Goal: Transaction & Acquisition: Purchase product/service

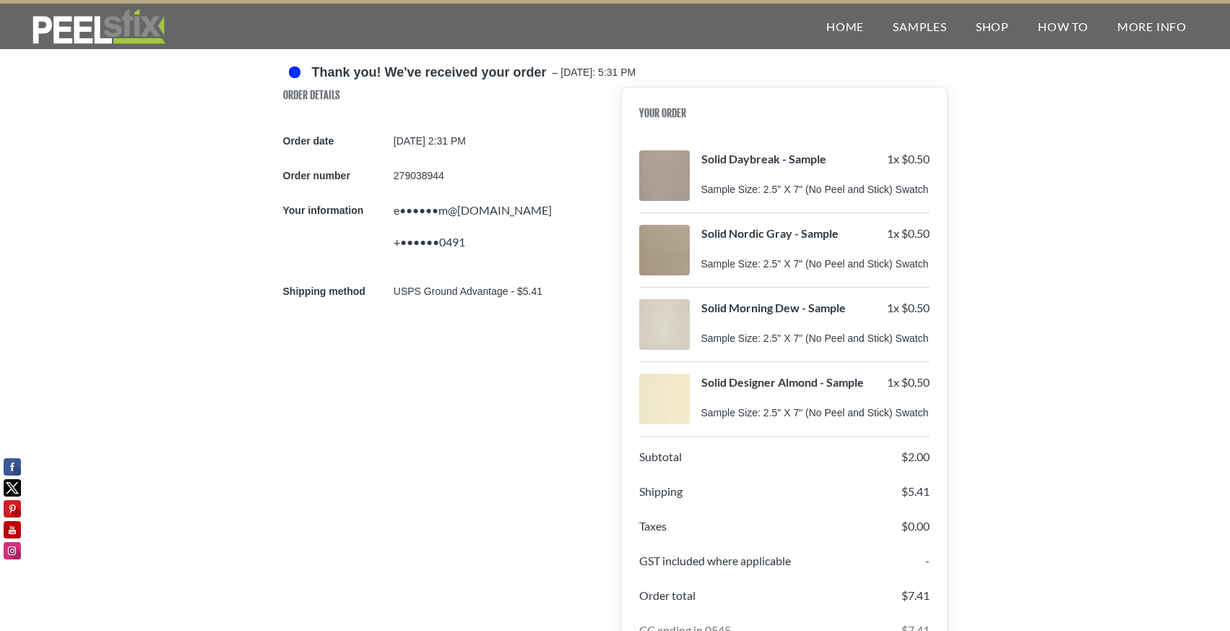
click at [656, 192] on div at bounding box center [664, 175] width 51 height 51
click at [655, 166] on div at bounding box center [664, 175] width 51 height 51
click at [730, 191] on div "Sample Size: 2.5" X 7" (No Peel and Stick) Swatch" at bounding box center [816, 189] width 228 height 15
click at [752, 143] on div "Your Order Solid Daybreak - Sample 1 x $0.50 Sample Size: 2.5" X 7" (No Peel an…" at bounding box center [784, 486] width 327 height 799
click at [834, 28] on link "Home" at bounding box center [845, 27] width 66 height 46
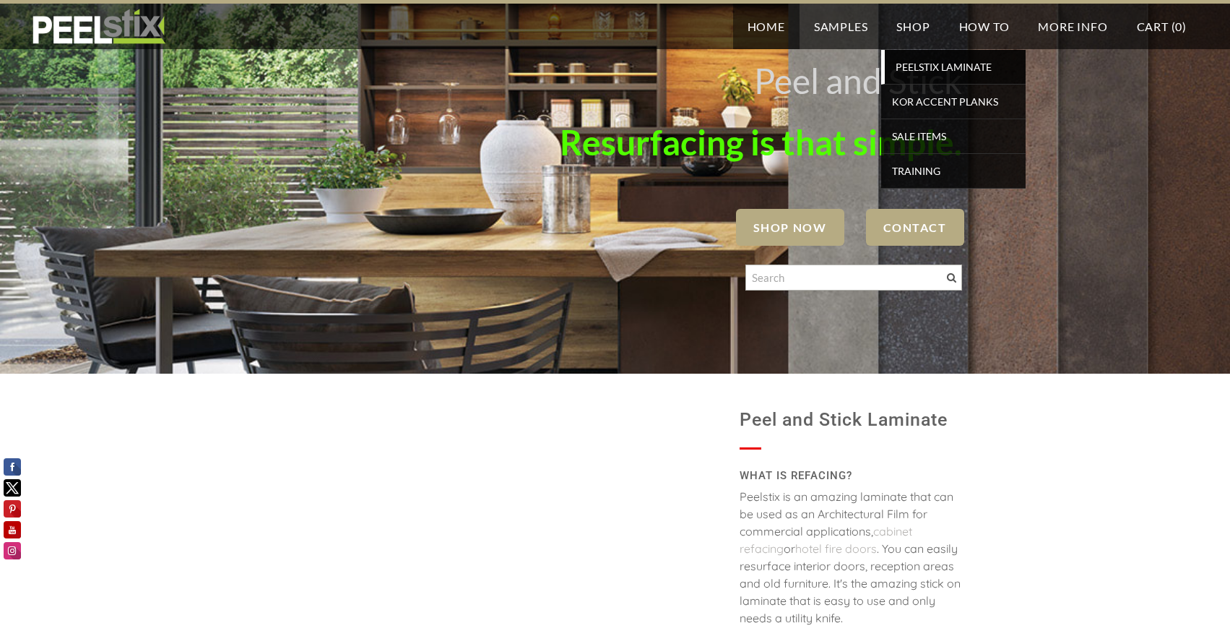
click at [906, 66] on span "PEELSTIX Laminate" at bounding box center [956, 67] width 134 height 20
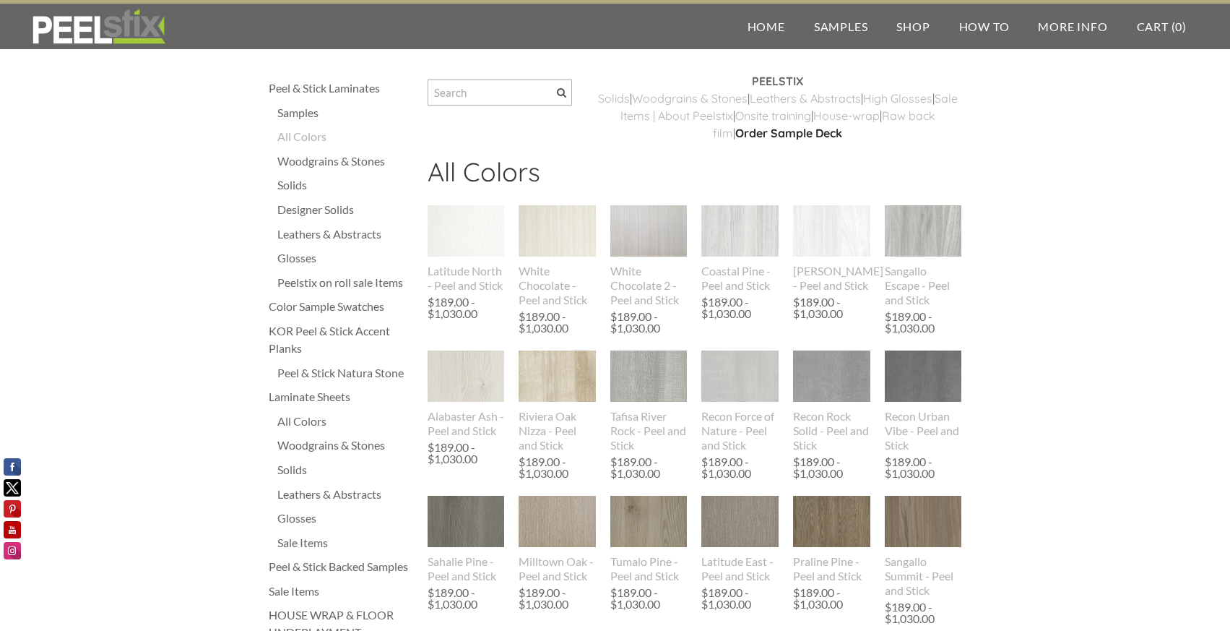
click at [350, 190] on div "Solids" at bounding box center [345, 184] width 136 height 17
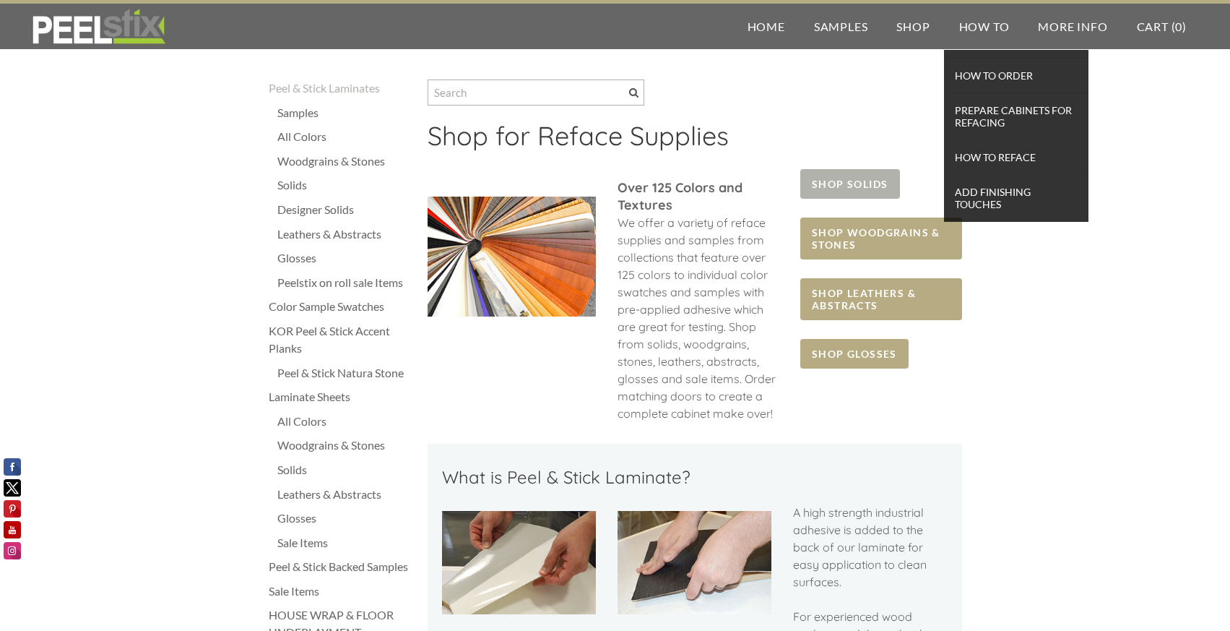
click at [875, 186] on span "SHOP SOLIDS" at bounding box center [849, 184] width 99 height 30
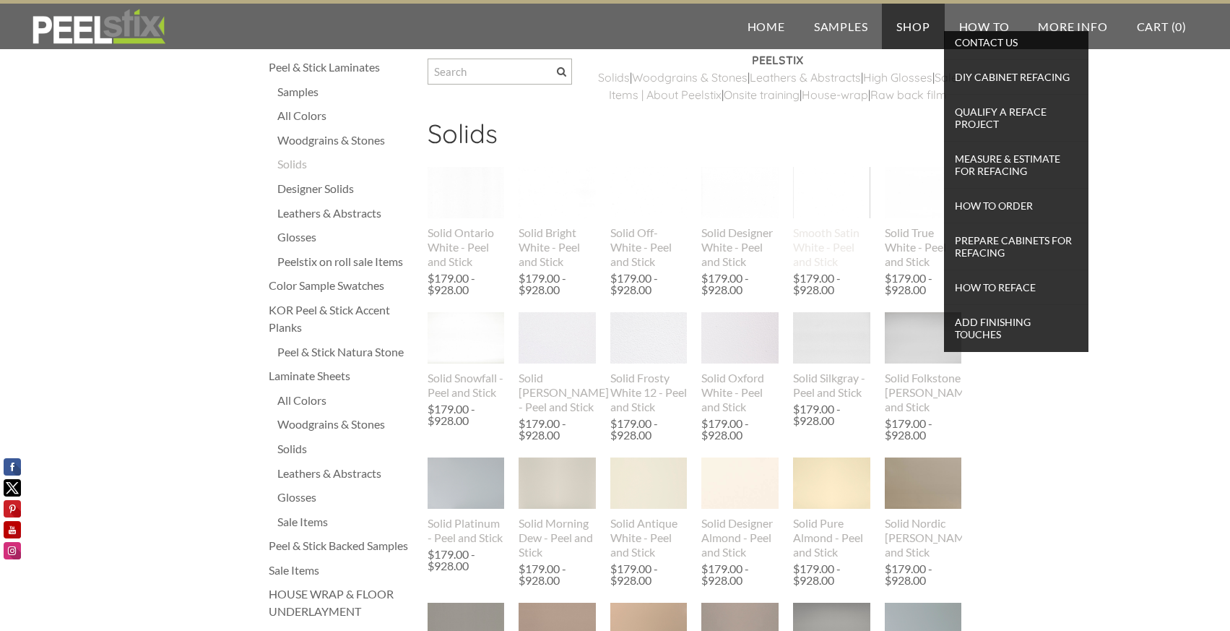
scroll to position [27, 0]
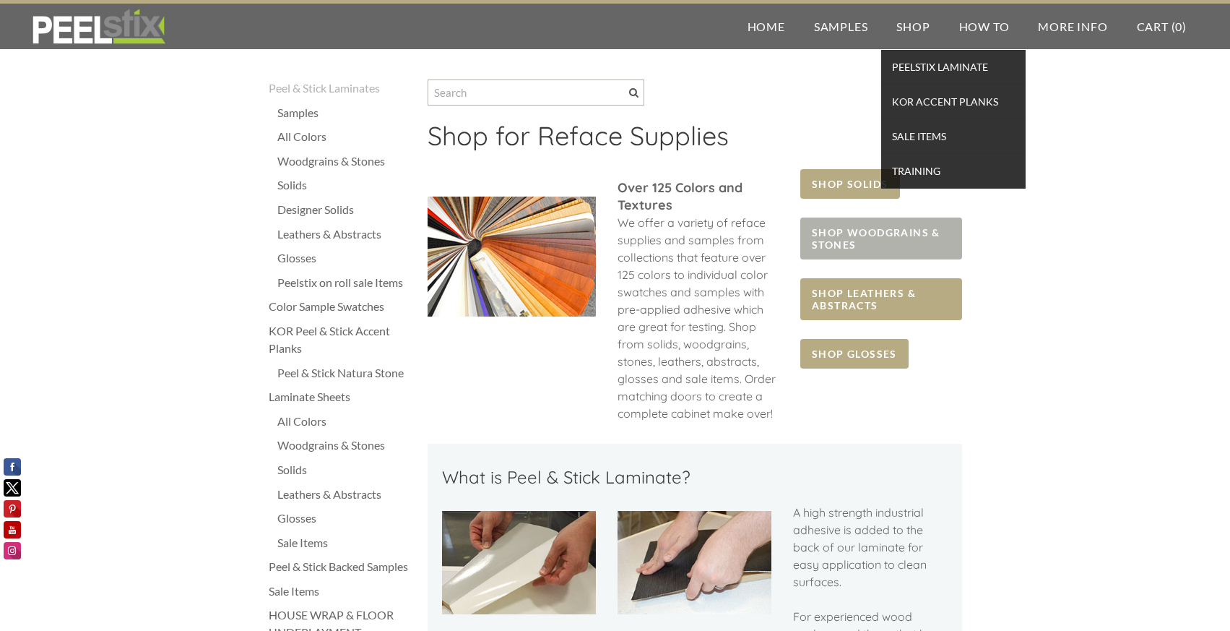
click at [881, 233] on span "SHOP WOODGRAINS & STONES" at bounding box center [880, 238] width 161 height 42
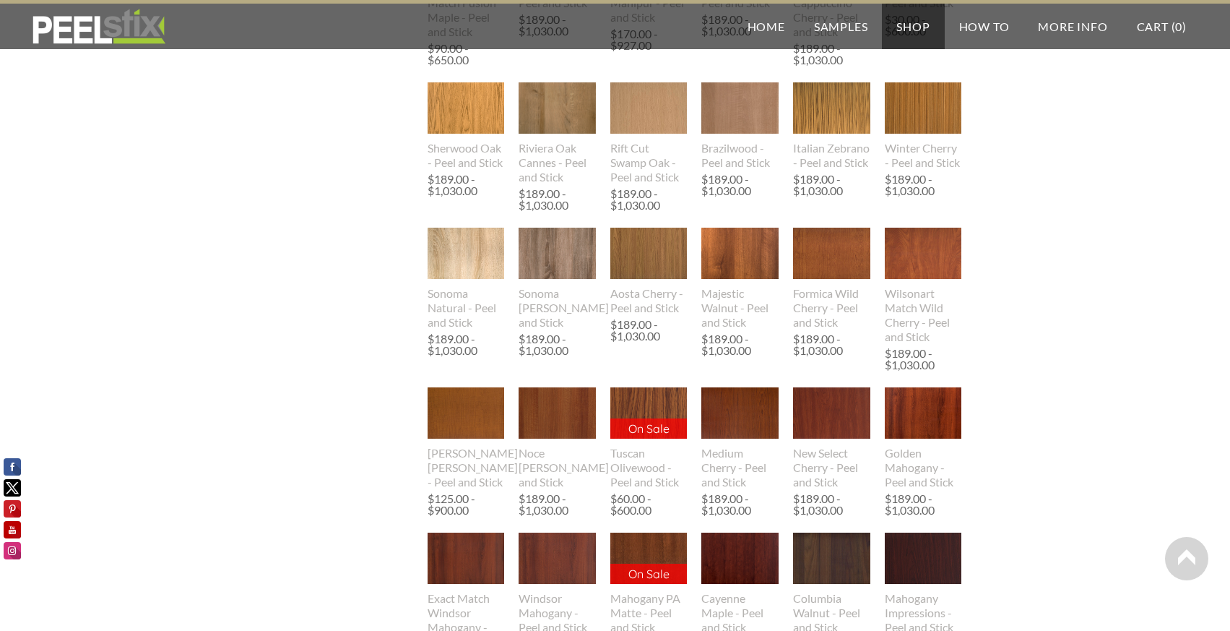
scroll to position [860, 0]
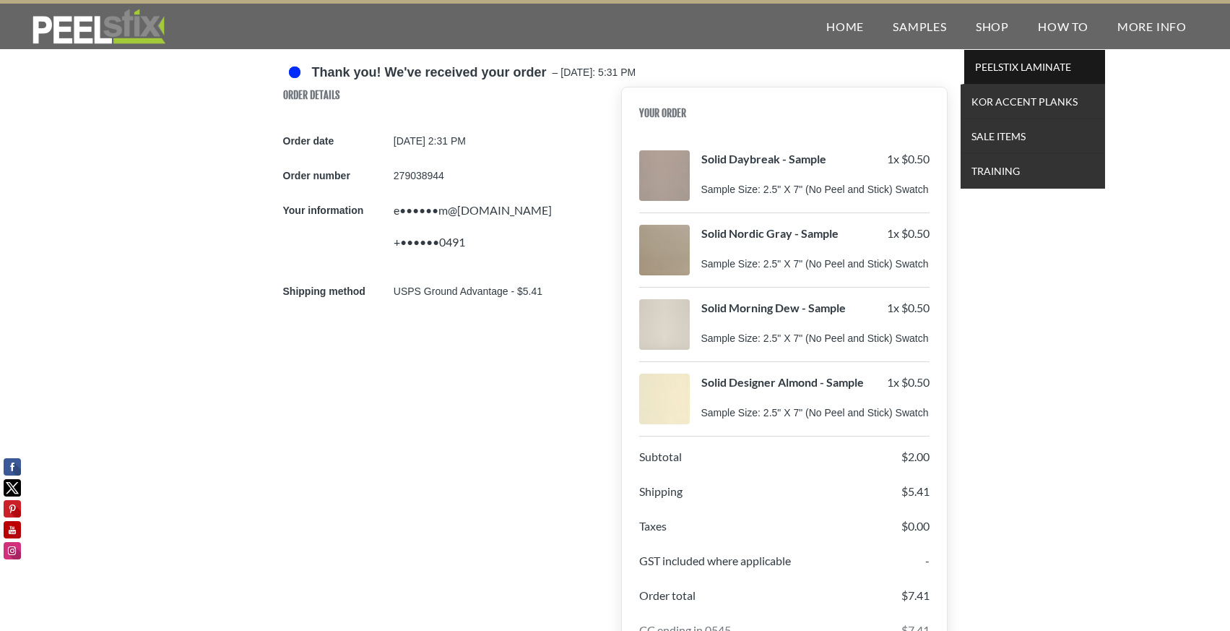
click at [985, 72] on span "PEELSTIX Laminate" at bounding box center [1035, 67] width 134 height 20
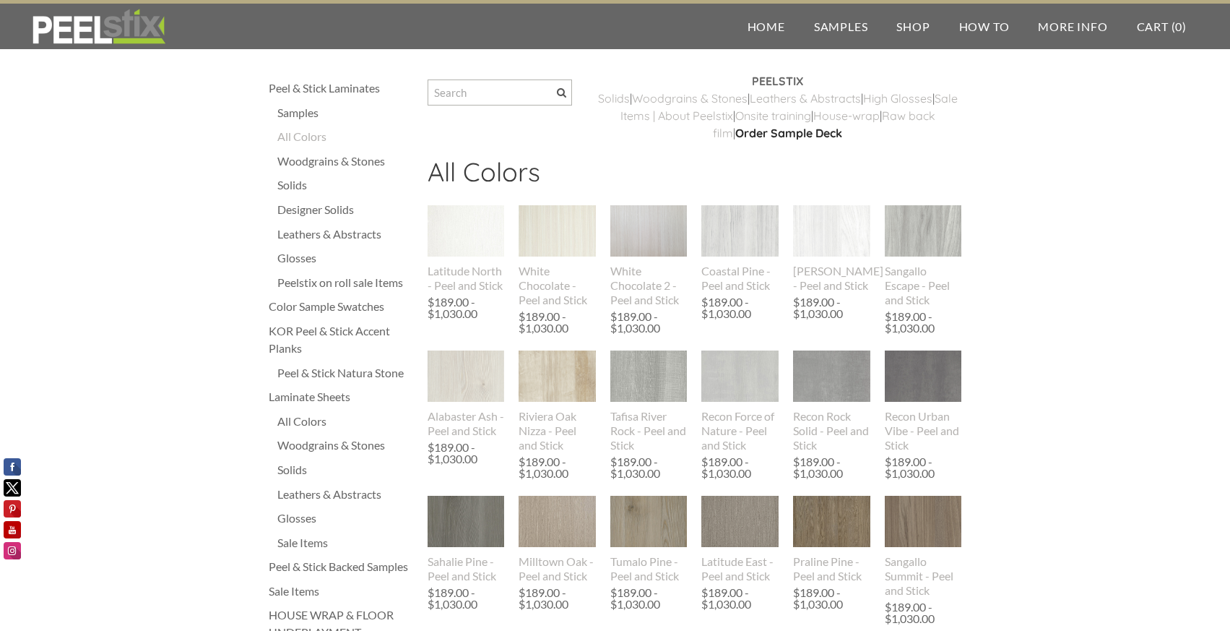
click at [302, 184] on div "Solids" at bounding box center [345, 184] width 136 height 17
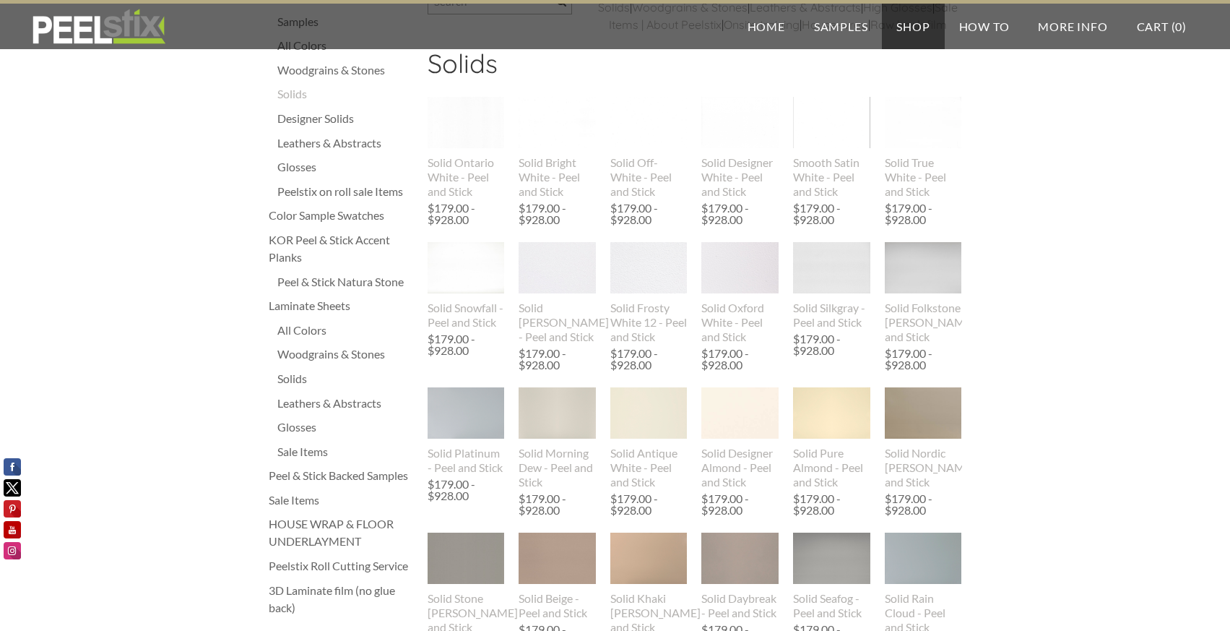
scroll to position [98, 0]
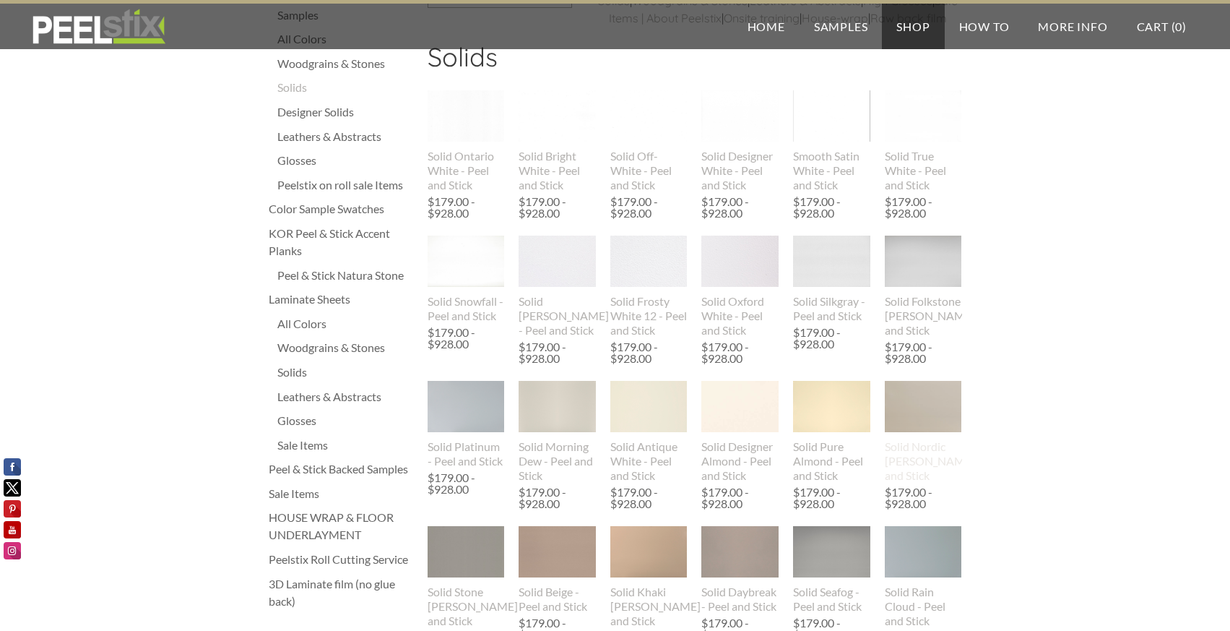
click at [918, 420] on img at bounding box center [923, 406] width 77 height 51
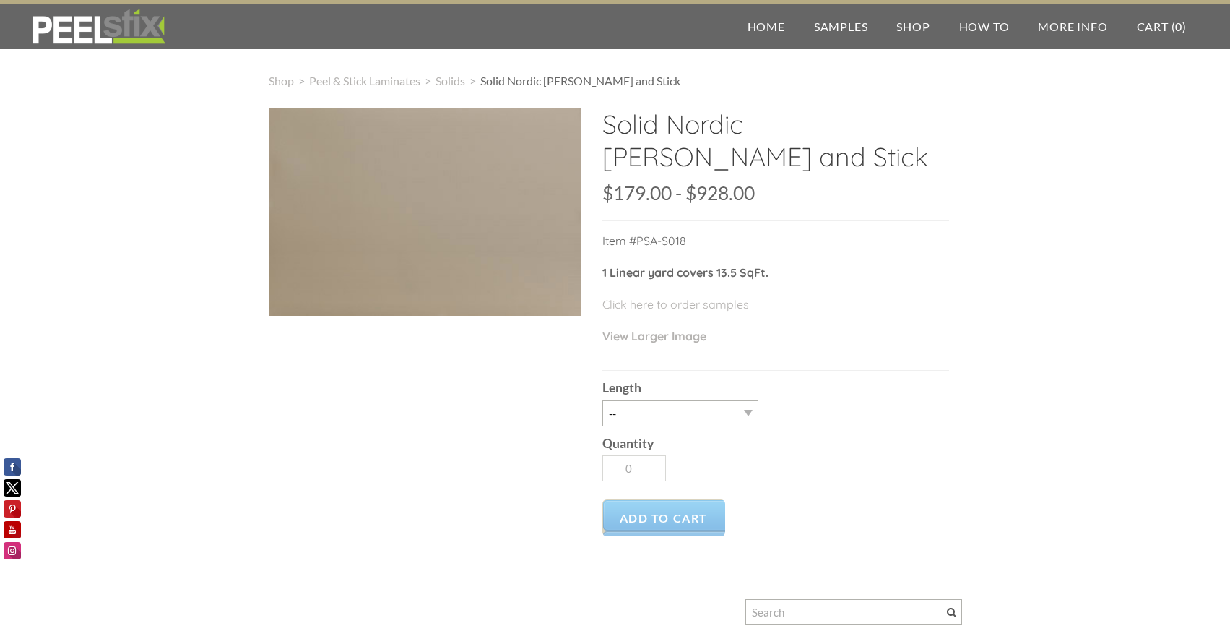
click at [715, 410] on select "-- 3LY 10LY 15LY 30LY" at bounding box center [681, 413] width 156 height 26
select select "15LY"
type input "1"
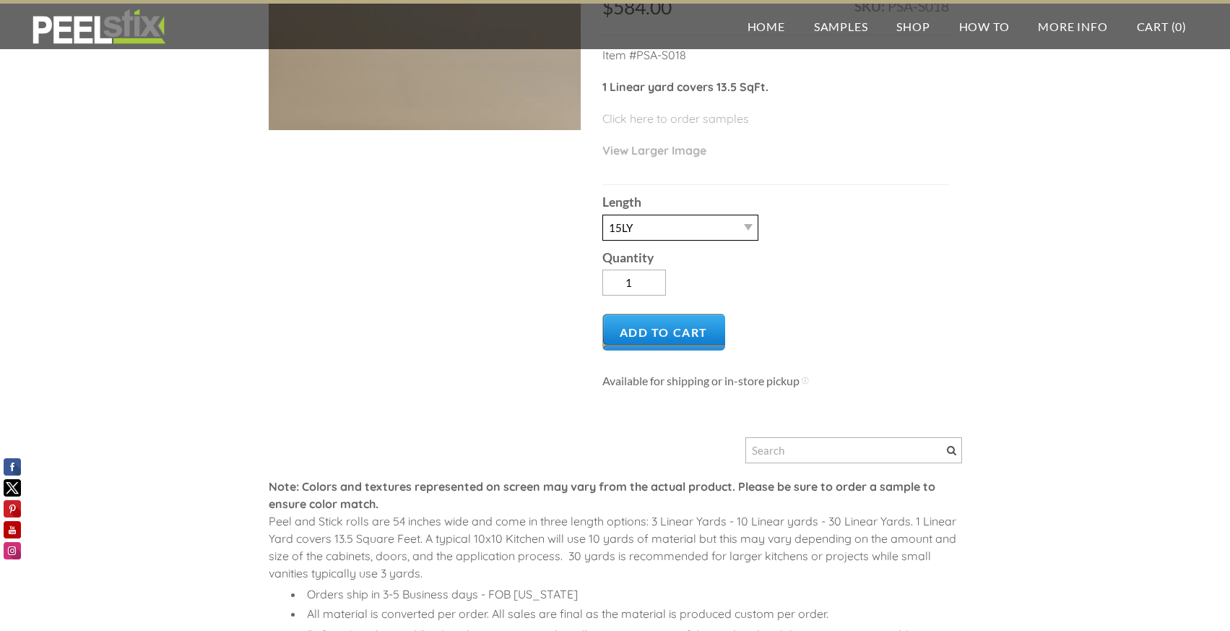
scroll to position [233, 0]
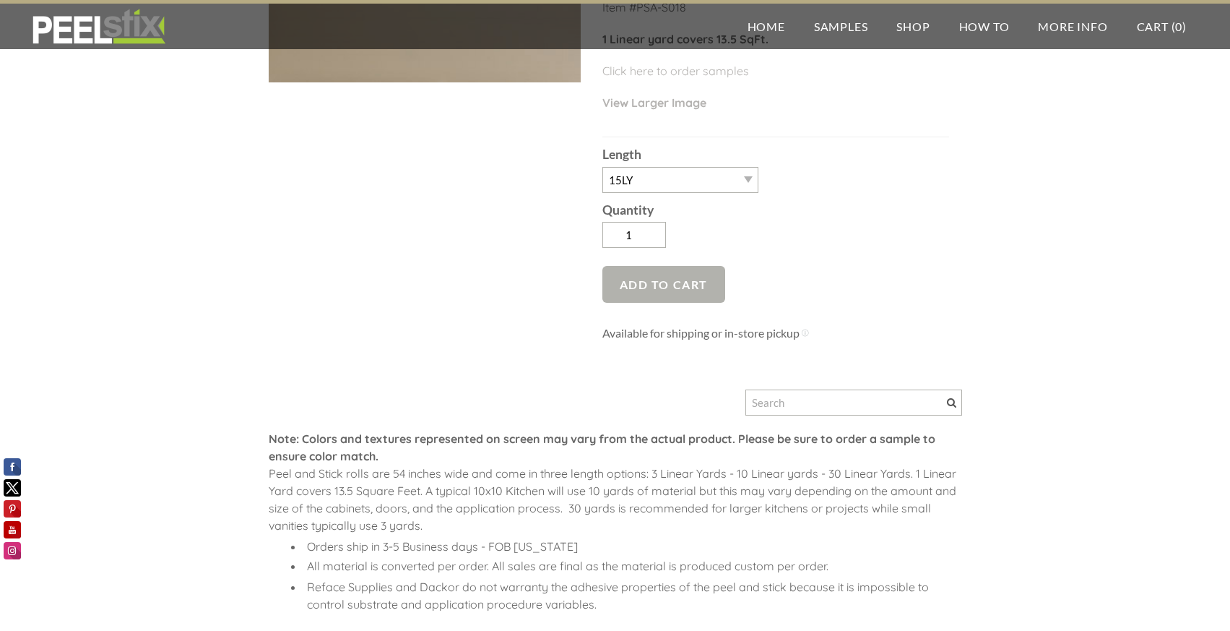
click at [626, 272] on span "Add to Cart" at bounding box center [665, 284] width 124 height 37
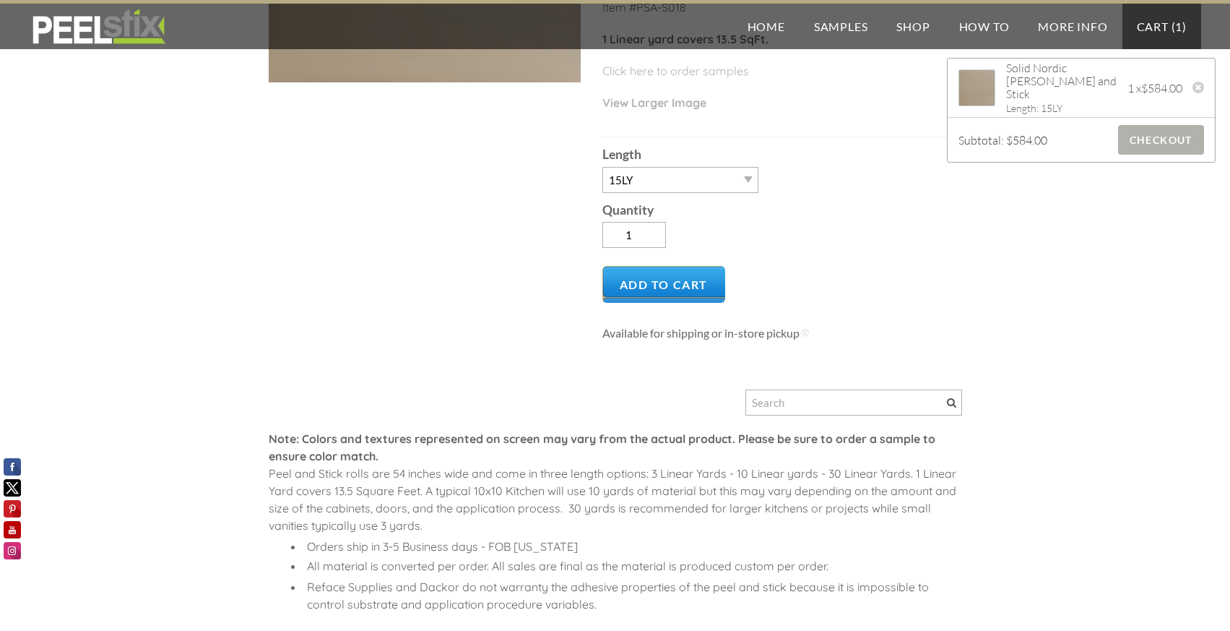
click at [1160, 141] on span "Checkout" at bounding box center [1161, 140] width 86 height 30
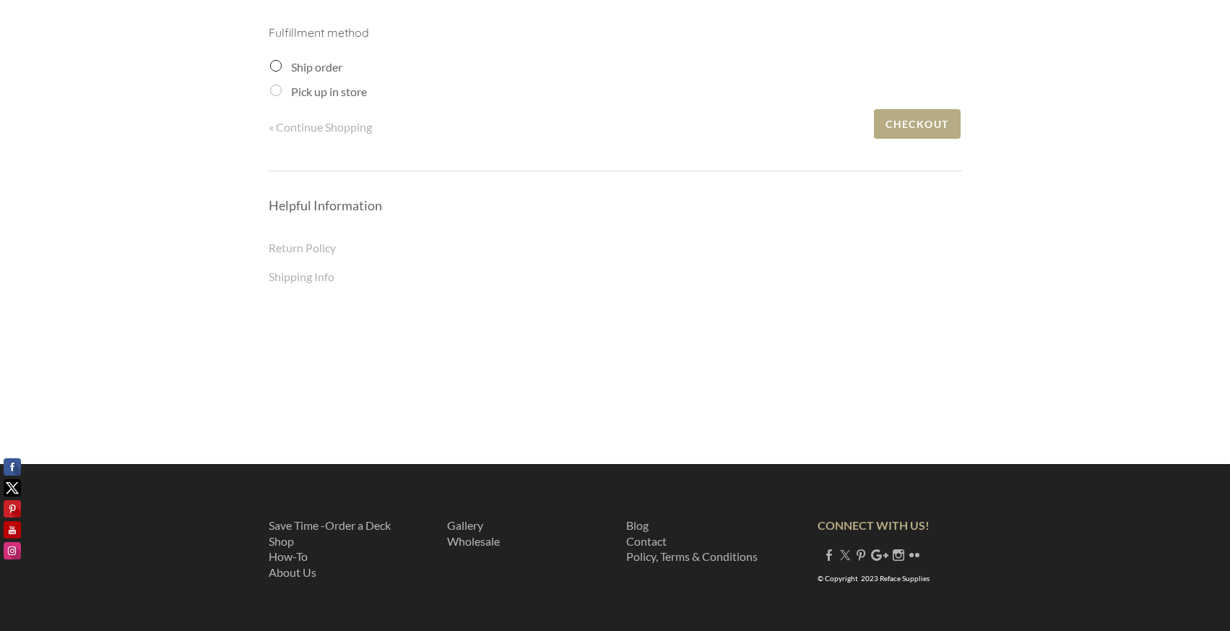
scroll to position [326, 0]
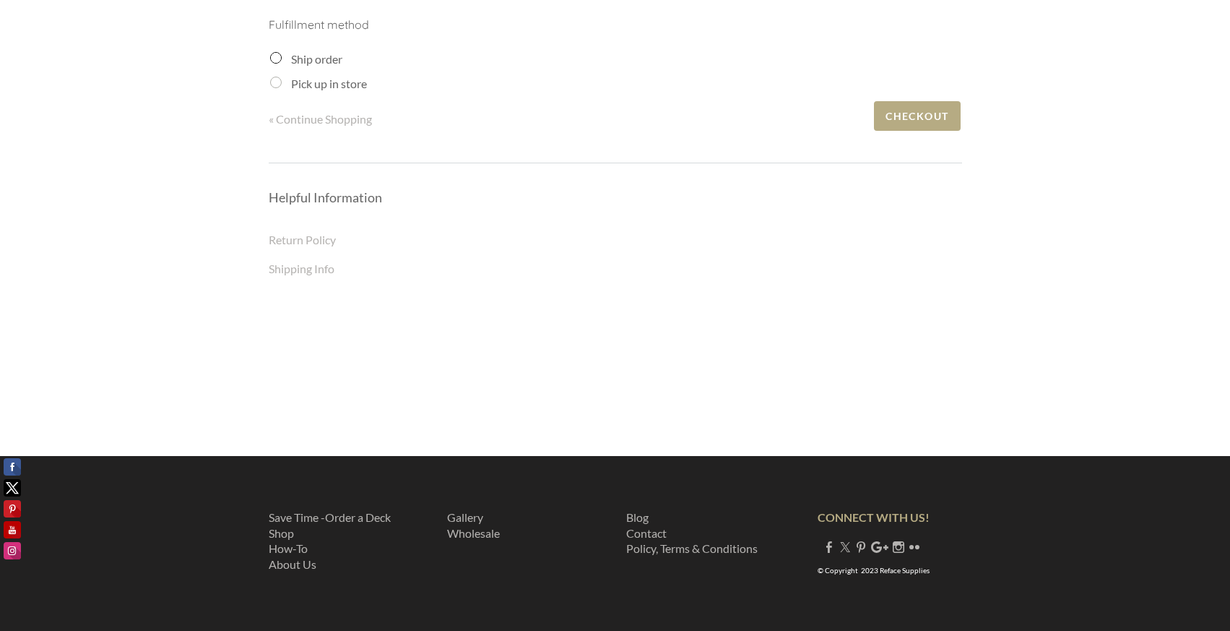
click at [293, 85] on label "Pick up in store" at bounding box center [329, 84] width 76 height 14
click at [282, 85] on input "Pick up in store" at bounding box center [276, 83] width 12 height 12
radio input "true"
click at [275, 82] on input "Pick up in store" at bounding box center [276, 83] width 12 height 12
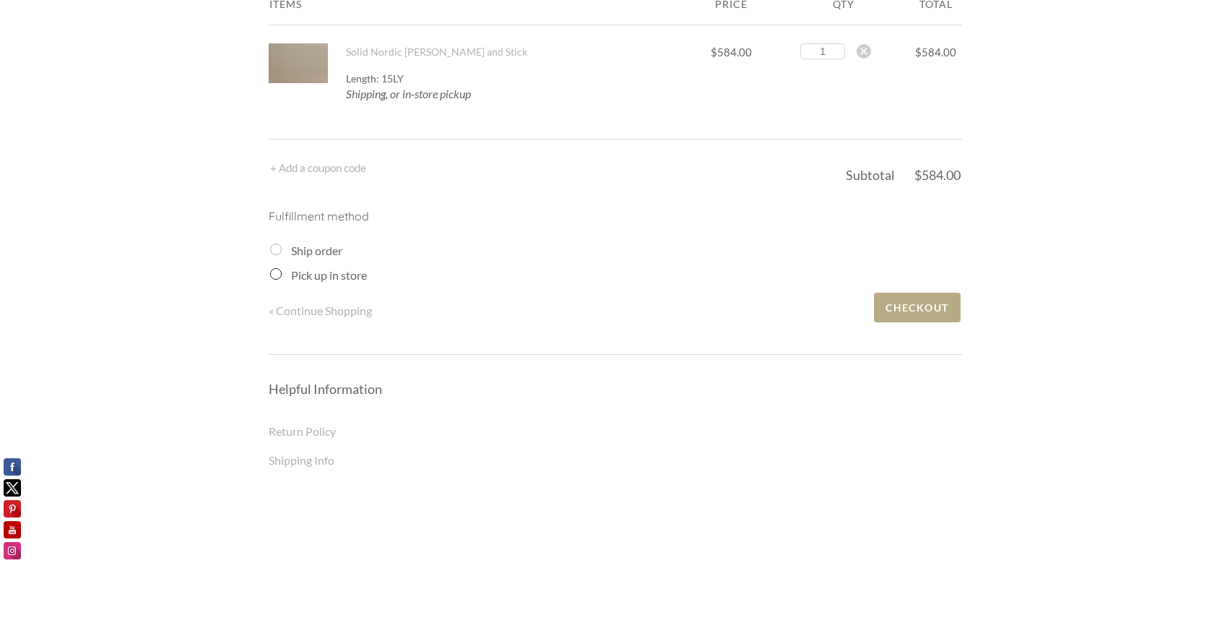
scroll to position [134, 0]
click at [274, 275] on input "Pick up in store" at bounding box center [276, 275] width 12 height 12
click at [276, 249] on input "Ship order" at bounding box center [276, 250] width 12 height 12
radio input "true"
click at [275, 277] on input "Pick up in store" at bounding box center [276, 275] width 12 height 12
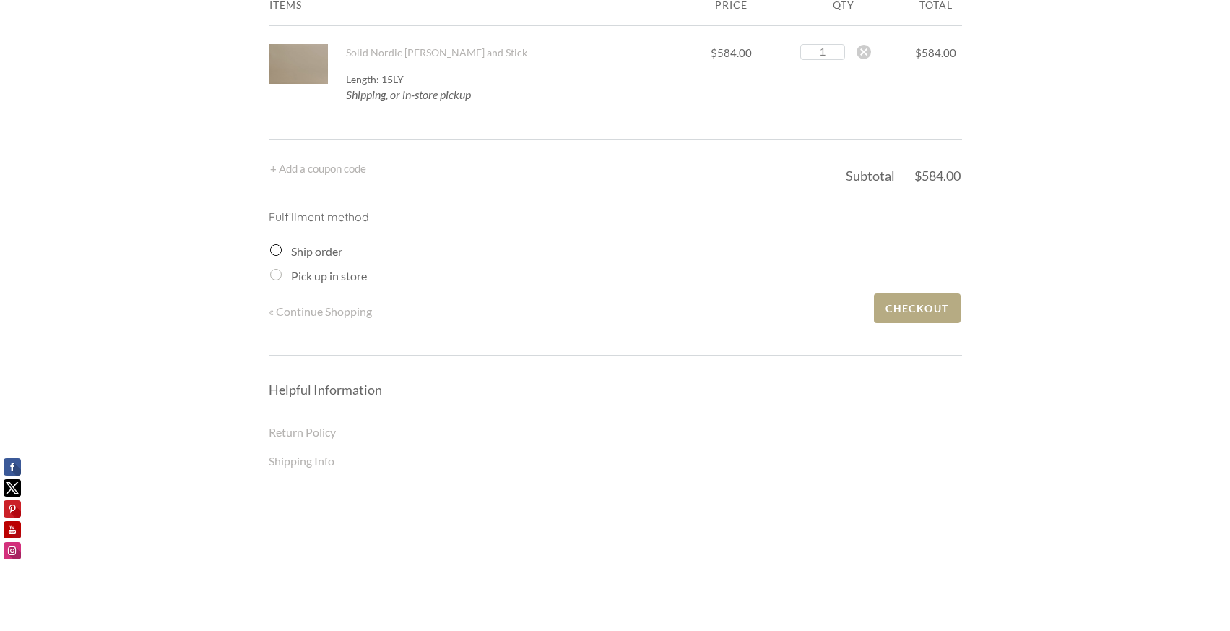
radio input "true"
click at [899, 313] on span "Checkout" at bounding box center [917, 308] width 86 height 30
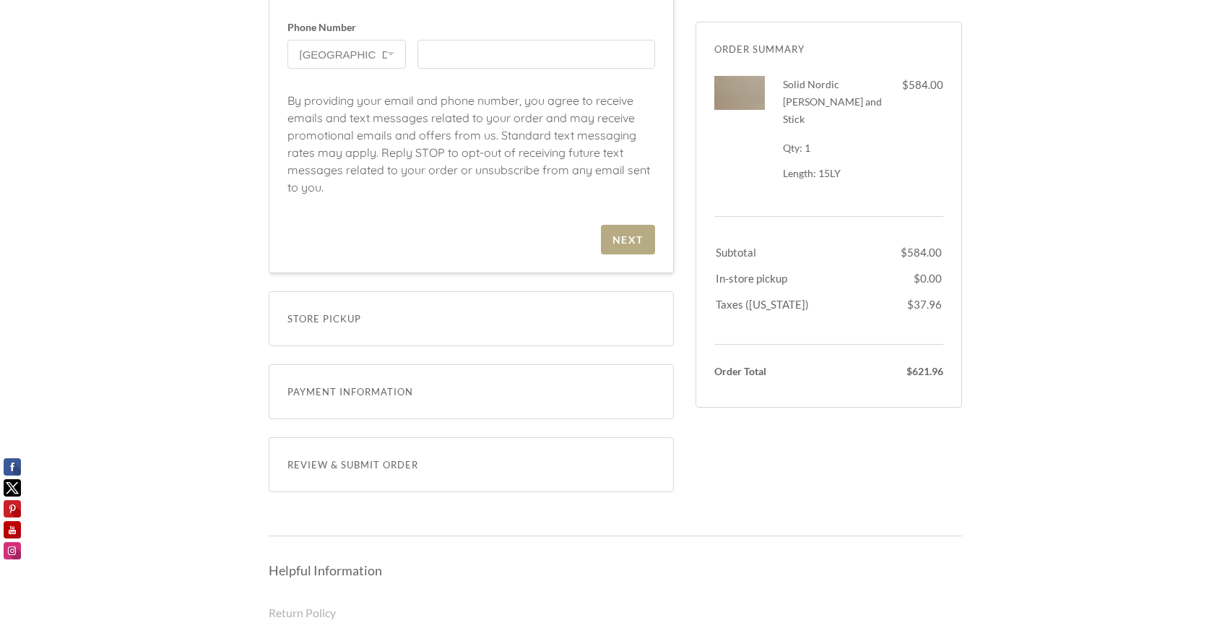
scroll to position [303, 0]
click at [602, 315] on span "Store Pickup" at bounding box center [472, 317] width 368 height 17
click at [348, 332] on div "Store Pickup" at bounding box center [471, 317] width 405 height 55
click at [335, 312] on span "Store Pickup" at bounding box center [472, 317] width 368 height 17
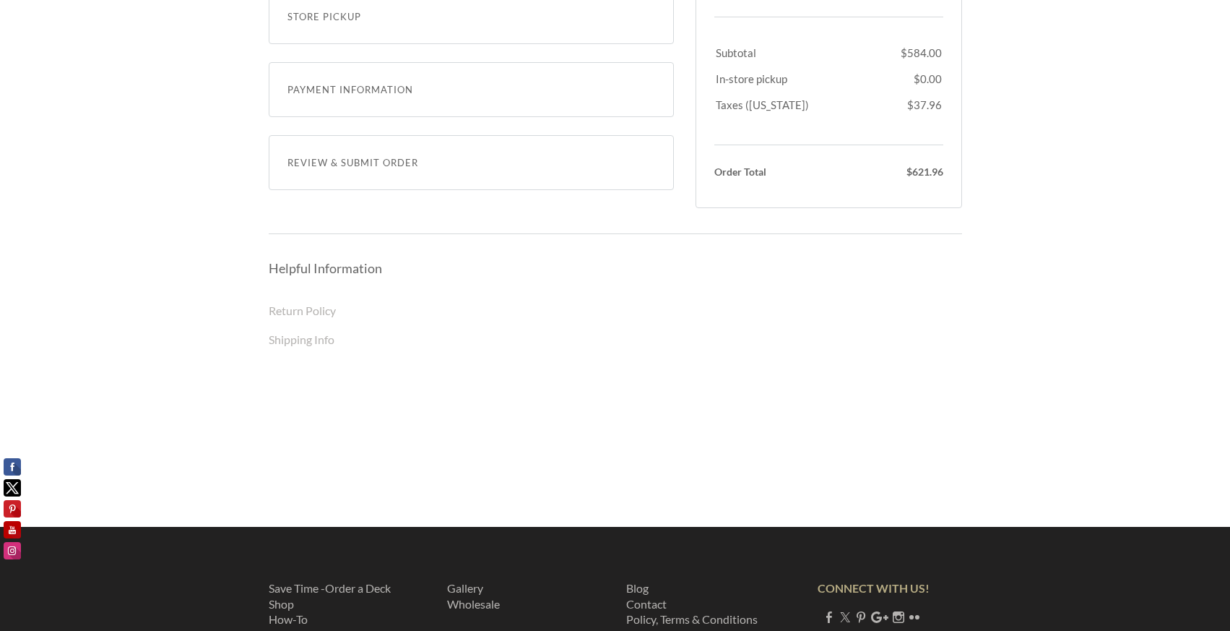
scroll to position [675, 0]
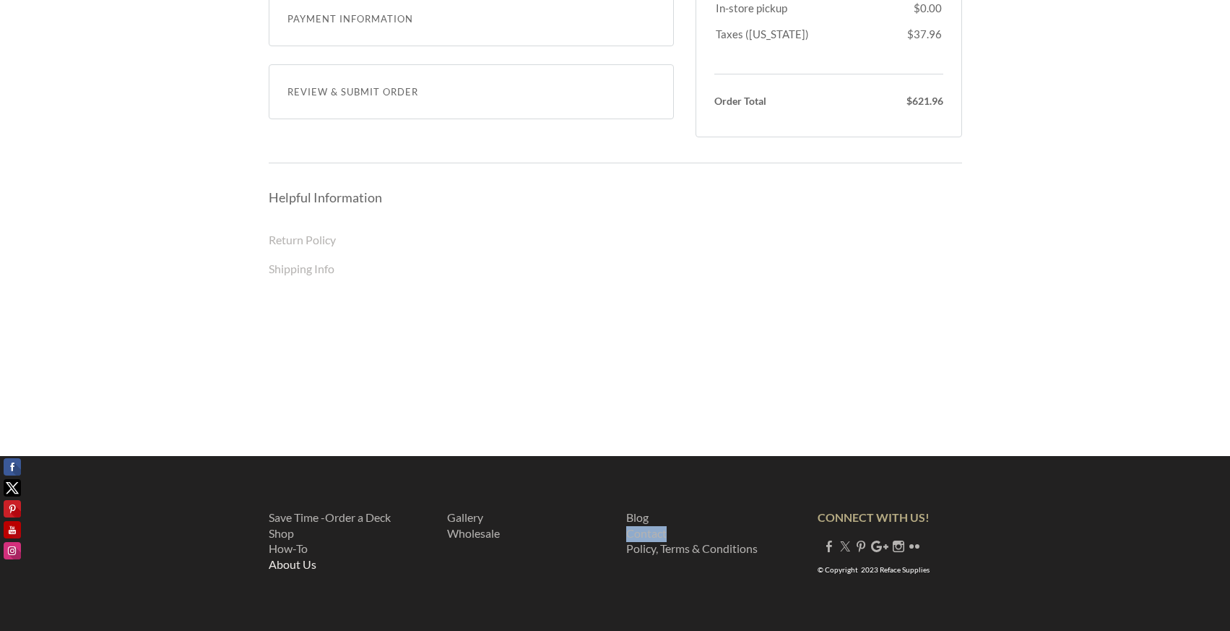
click at [292, 563] on link "About Us" at bounding box center [293, 564] width 48 height 14
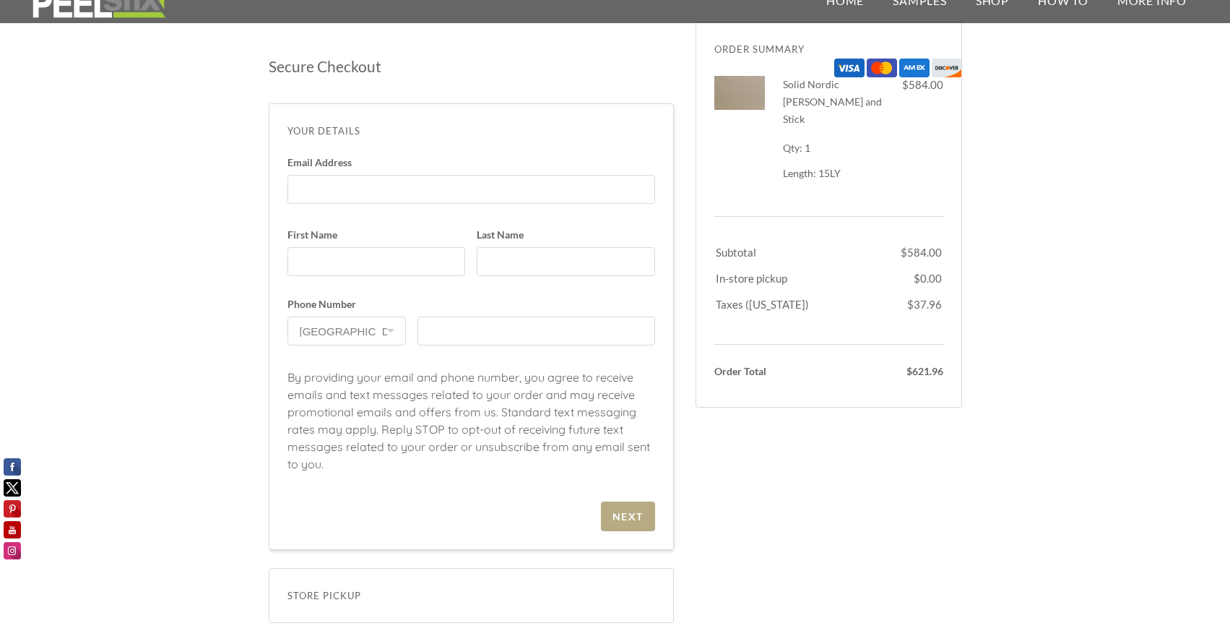
scroll to position [0, 0]
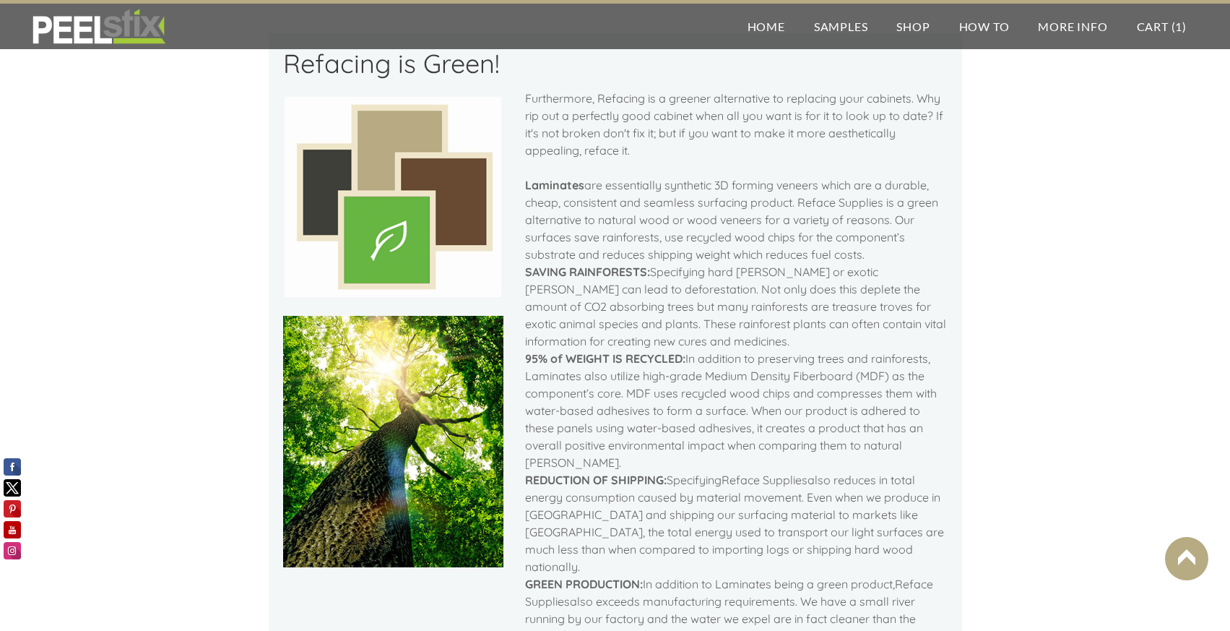
scroll to position [627, 0]
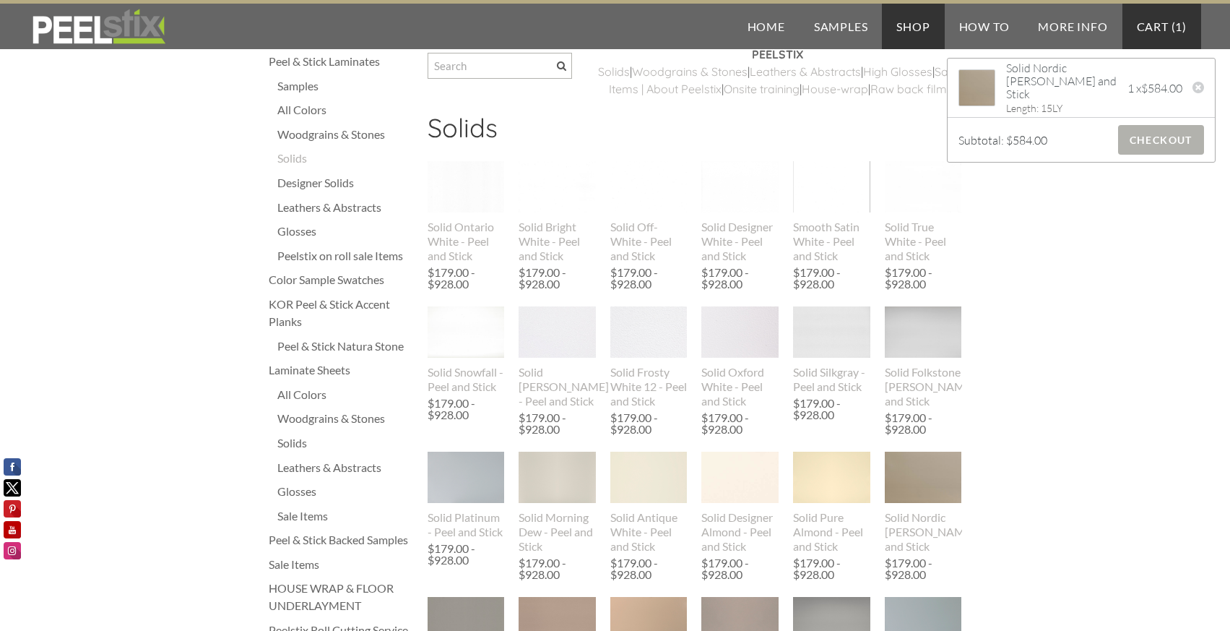
click at [1149, 139] on span "Checkout" at bounding box center [1161, 140] width 86 height 30
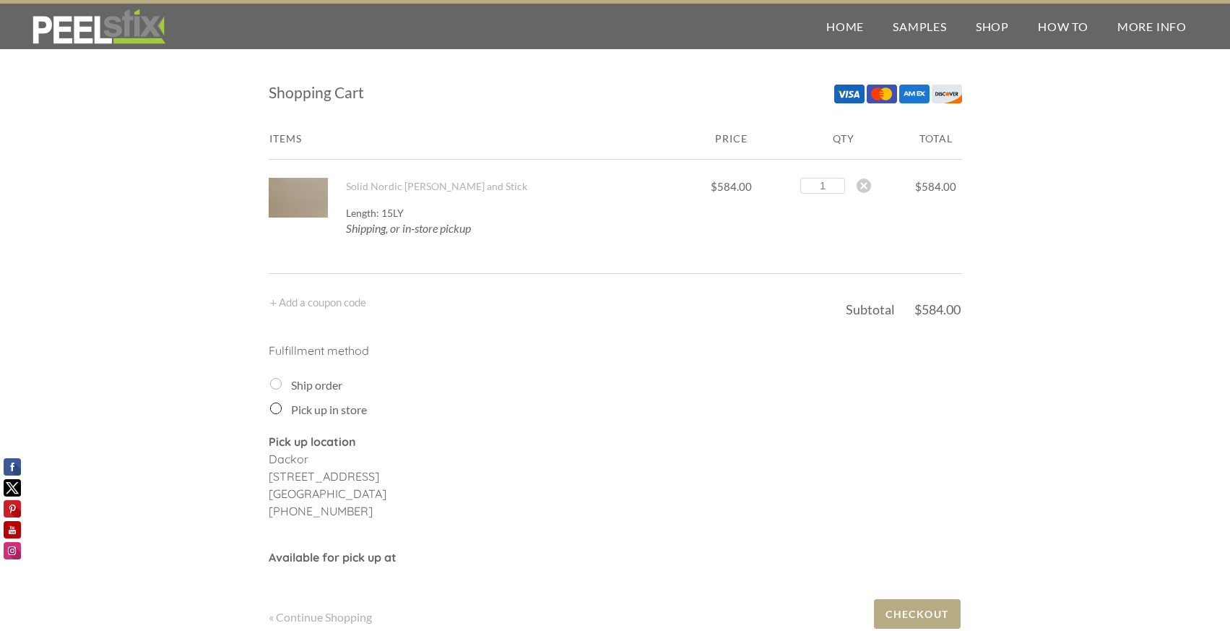
click at [278, 383] on input "Ship order" at bounding box center [276, 384] width 12 height 12
radio input "true"
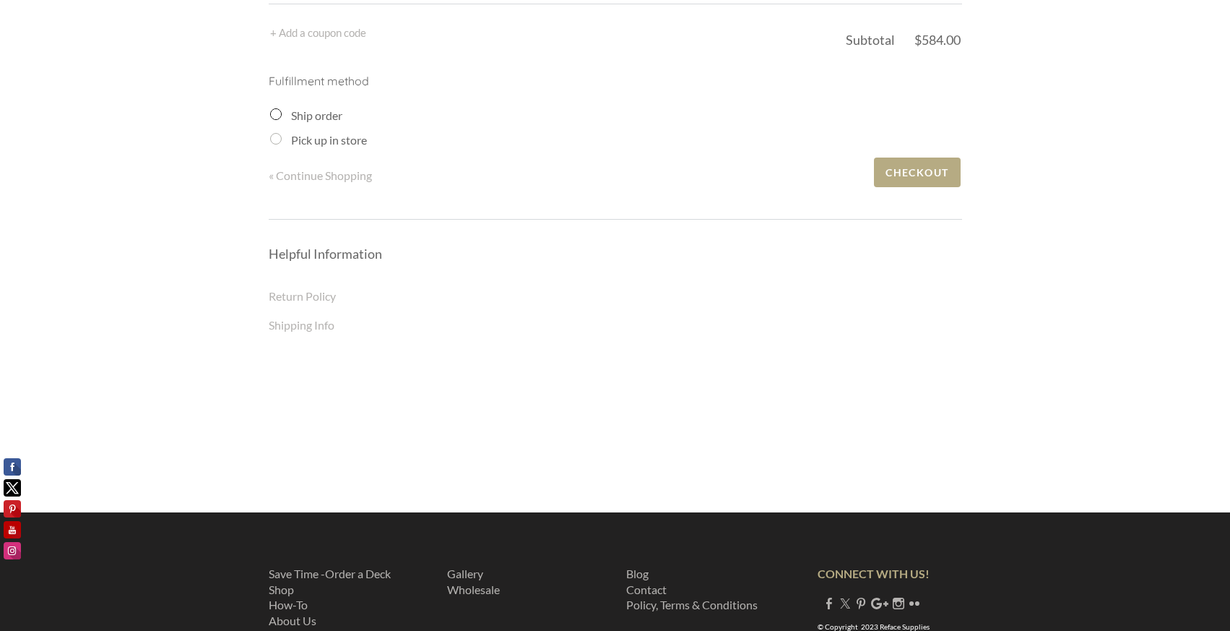
scroll to position [326, 0]
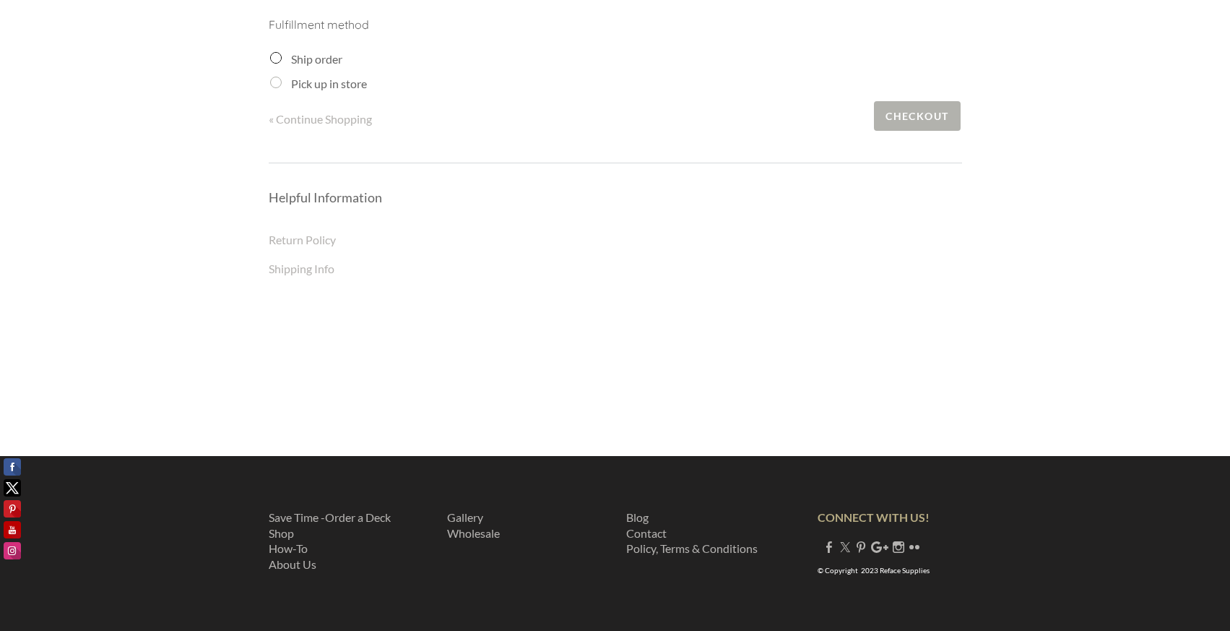
click at [915, 121] on span "Checkout" at bounding box center [917, 116] width 86 height 30
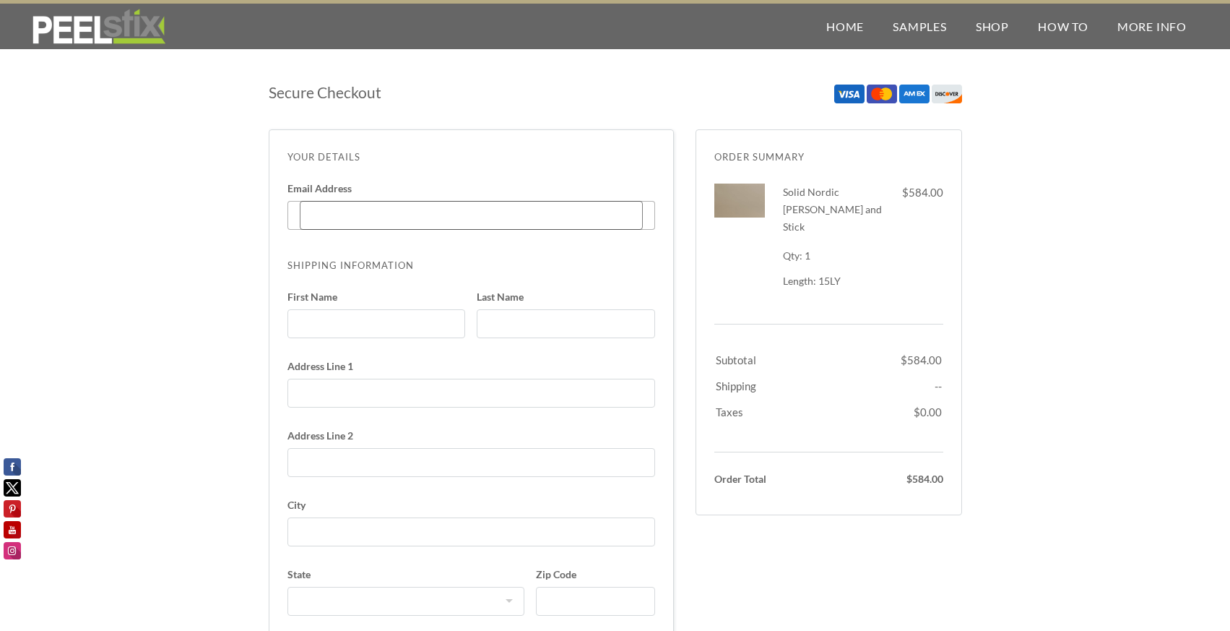
click at [527, 217] on input "Email Address Enter code" at bounding box center [471, 215] width 343 height 29
type input "[EMAIL_ADDRESS][DOMAIN_NAME]"
click at [428, 312] on input "First Name" at bounding box center [377, 323] width 178 height 29
type input "Ester"
type input "[PERSON_NAME]"
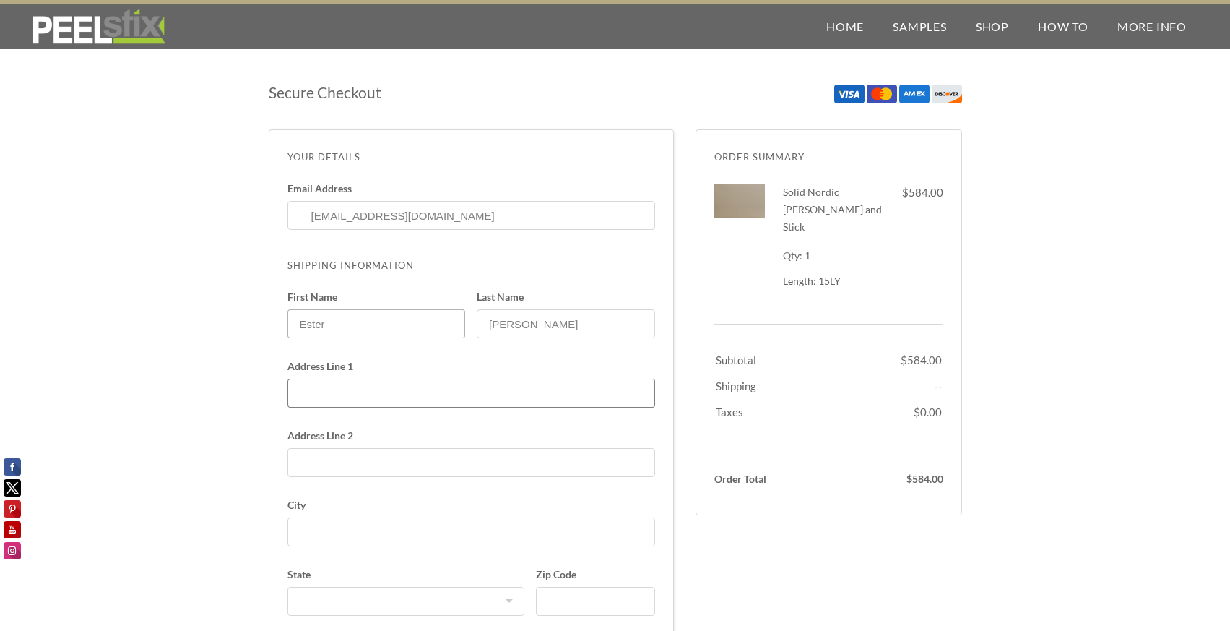
type input "[STREET_ADDRESS]"
select select "CA"
type input "6263720491"
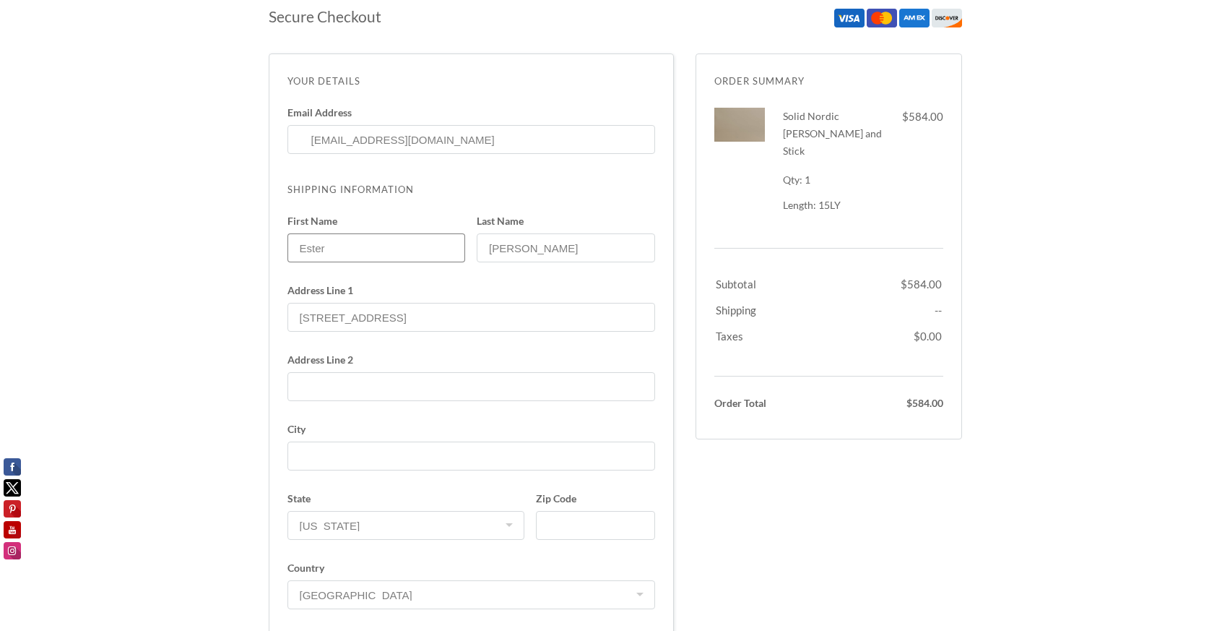
scroll to position [79, 0]
click at [426, 374] on input "Address Line 2" at bounding box center [472, 382] width 368 height 29
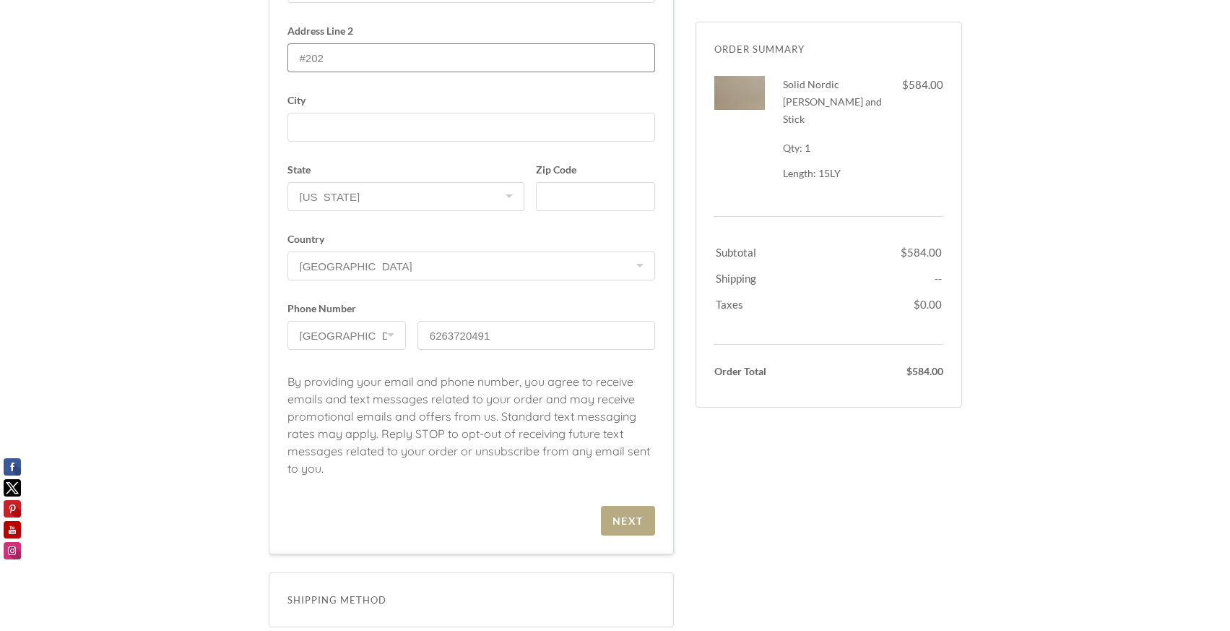
scroll to position [406, 0]
type input "#202"
click at [628, 519] on div "Next" at bounding box center [628, 519] width 31 height 12
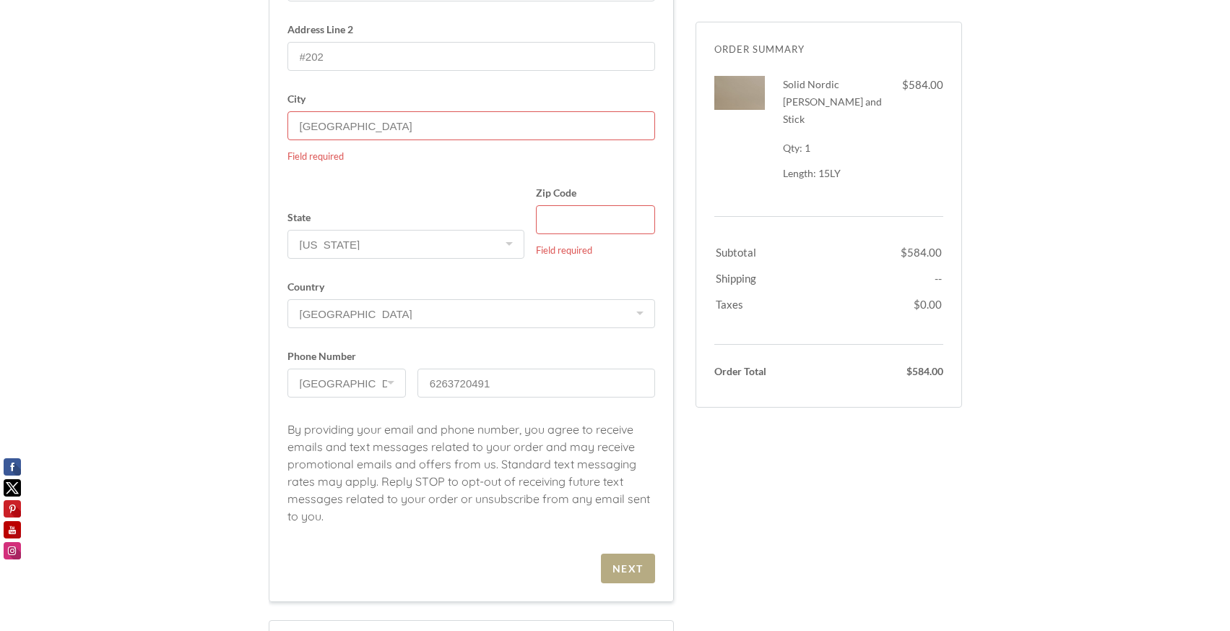
type input "[GEOGRAPHIC_DATA]"
type input "90015"
click at [631, 564] on div "Next" at bounding box center [628, 568] width 31 height 12
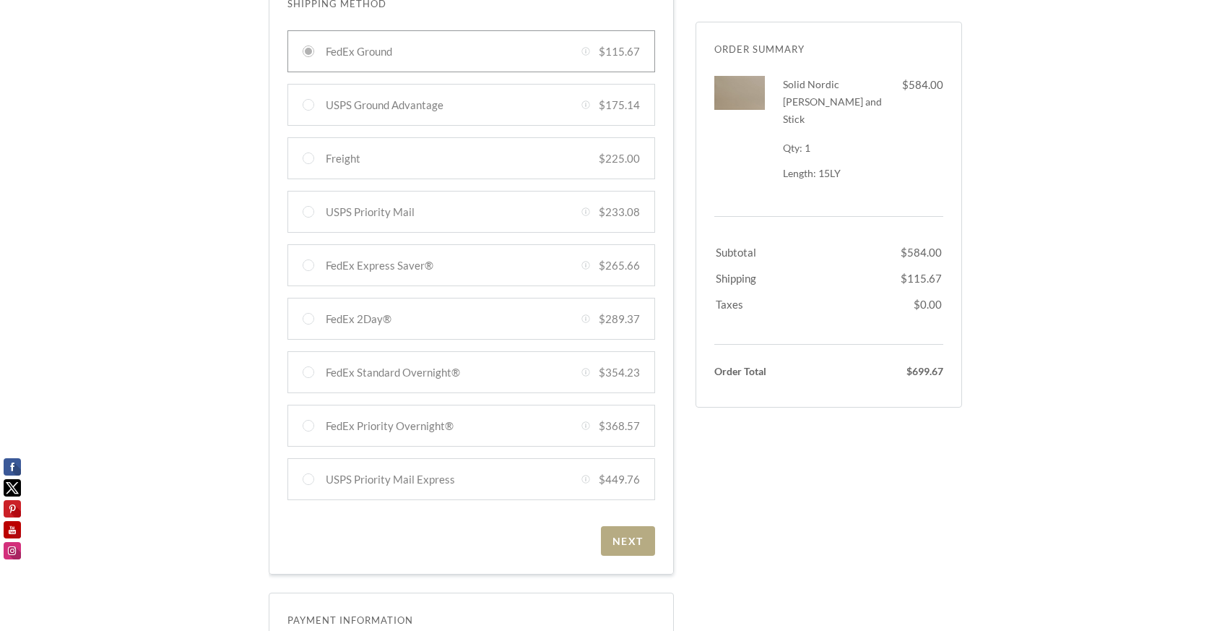
scroll to position [311, 0]
